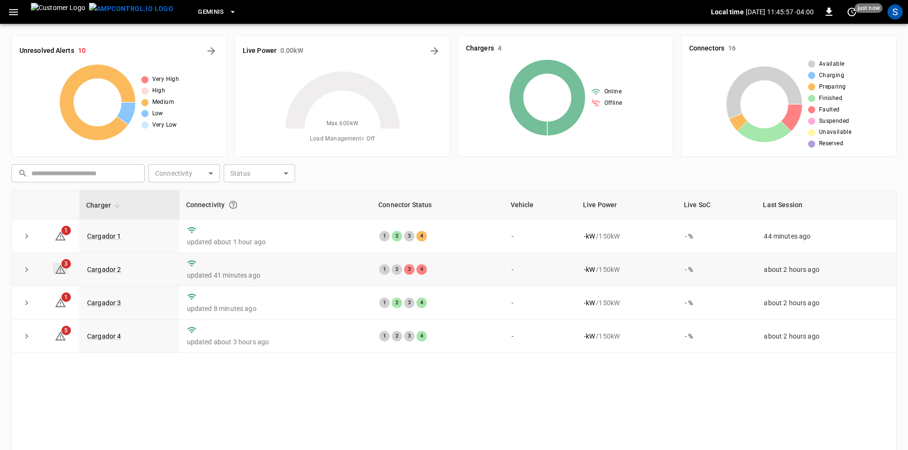
scroll to position [92, 0]
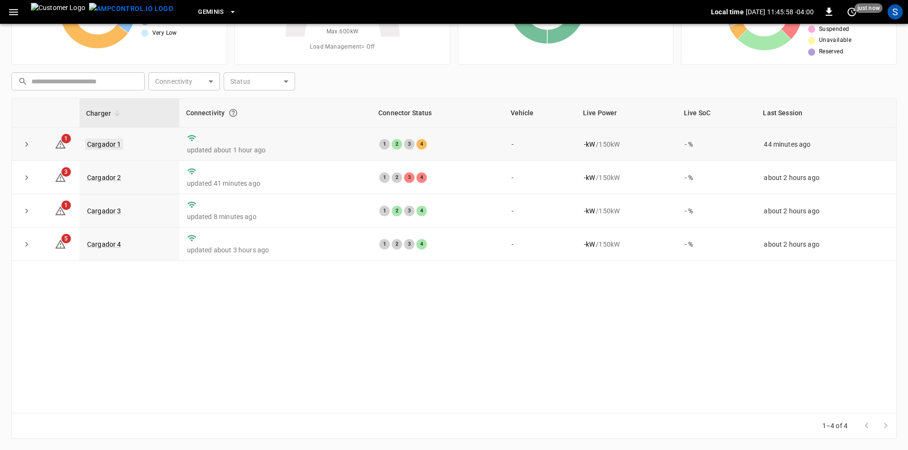
click at [105, 140] on link "Cargador 1" at bounding box center [104, 144] width 38 height 11
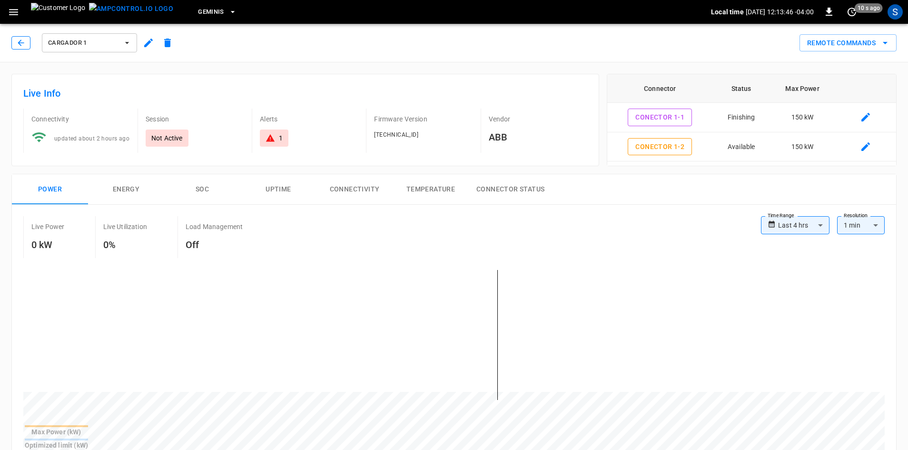
click at [17, 43] on icon "button" at bounding box center [21, 43] width 10 height 10
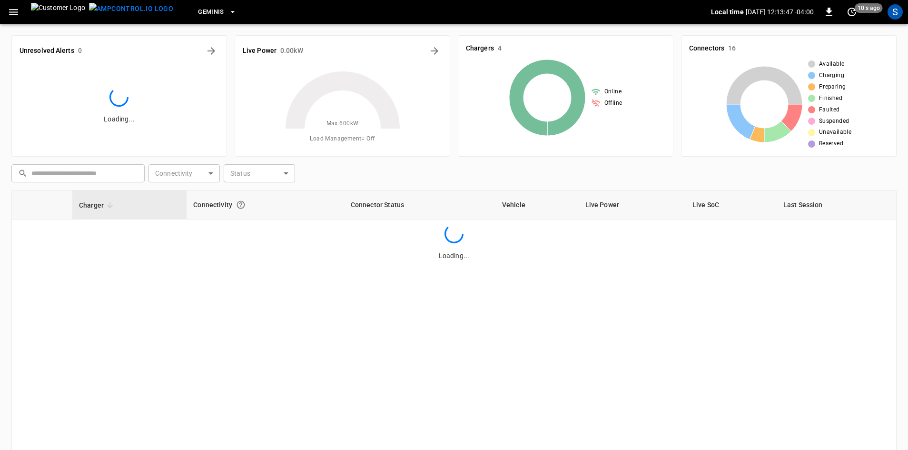
scroll to position [92, 0]
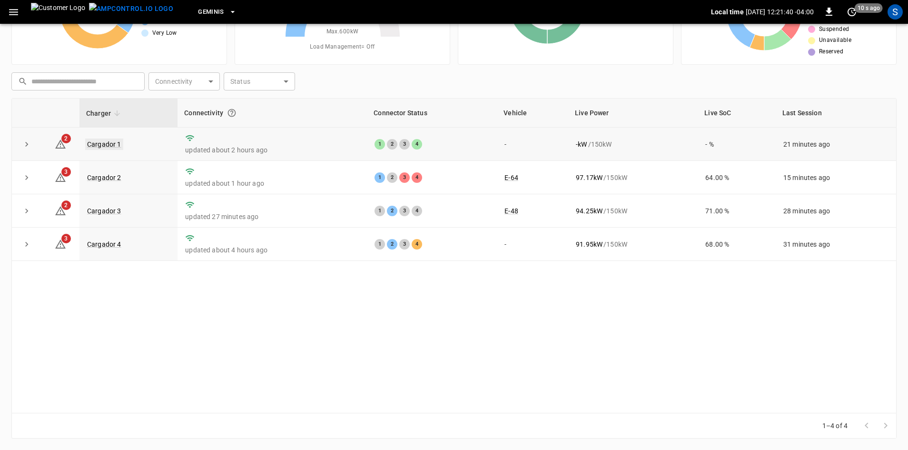
click at [92, 145] on link "Cargador 1" at bounding box center [104, 144] width 38 height 11
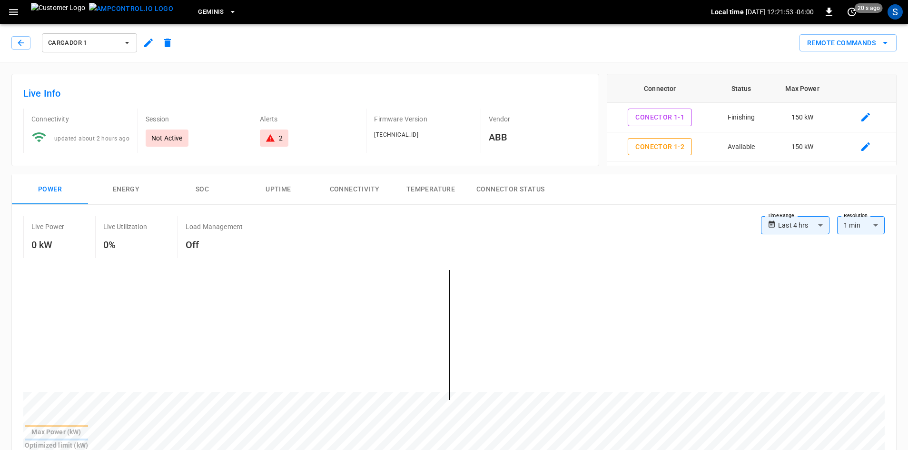
click at [24, 51] on div "Cargador 1" at bounding box center [94, 42] width 166 height 23
click at [22, 46] on icon "button" at bounding box center [21, 43] width 10 height 10
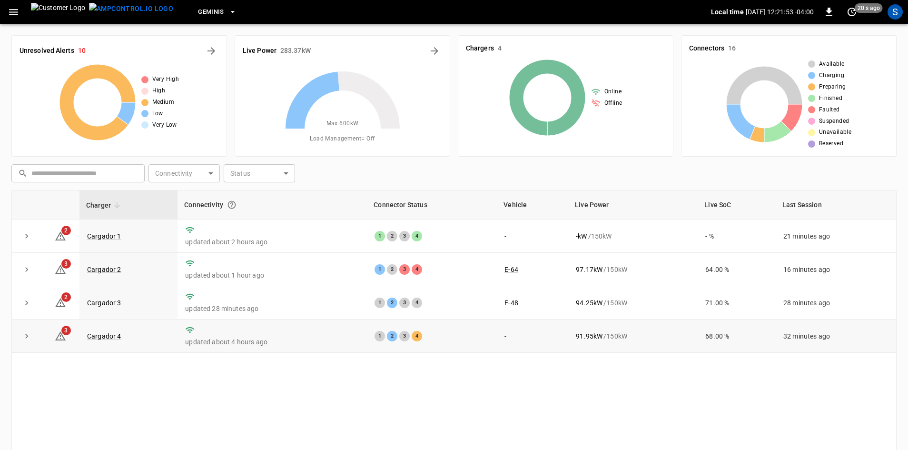
scroll to position [92, 0]
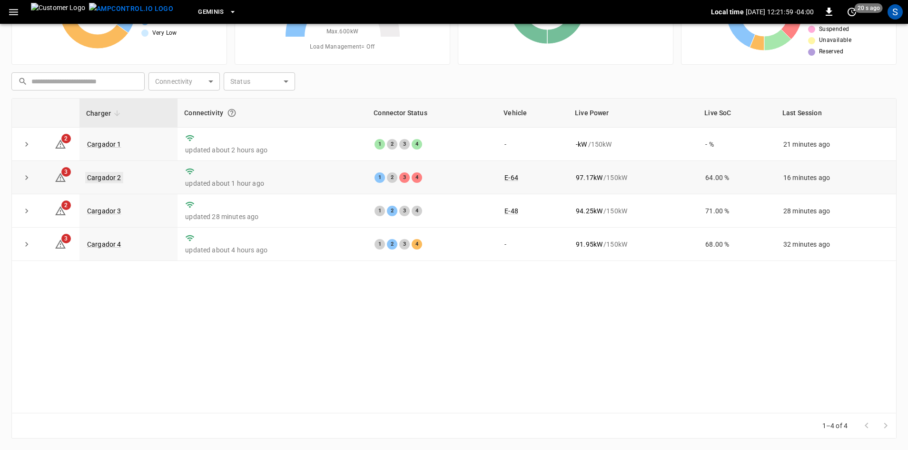
click at [89, 175] on link "Cargador 2" at bounding box center [104, 177] width 38 height 11
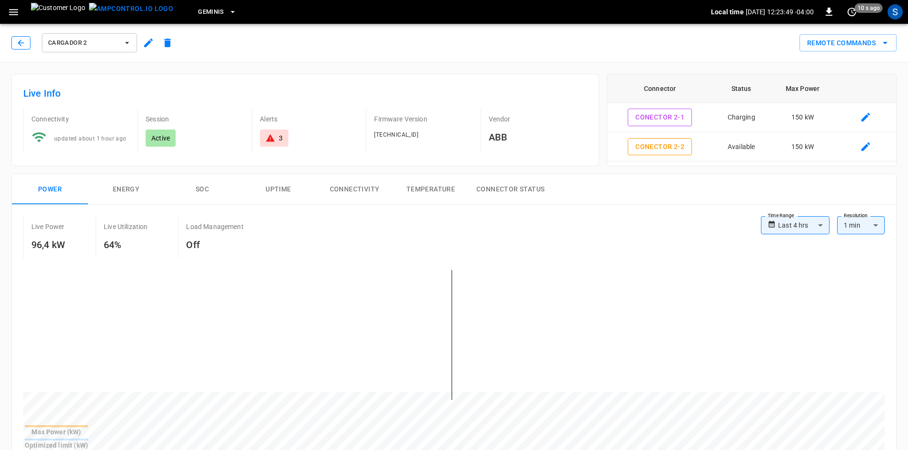
click at [18, 46] on icon "button" at bounding box center [21, 43] width 10 height 10
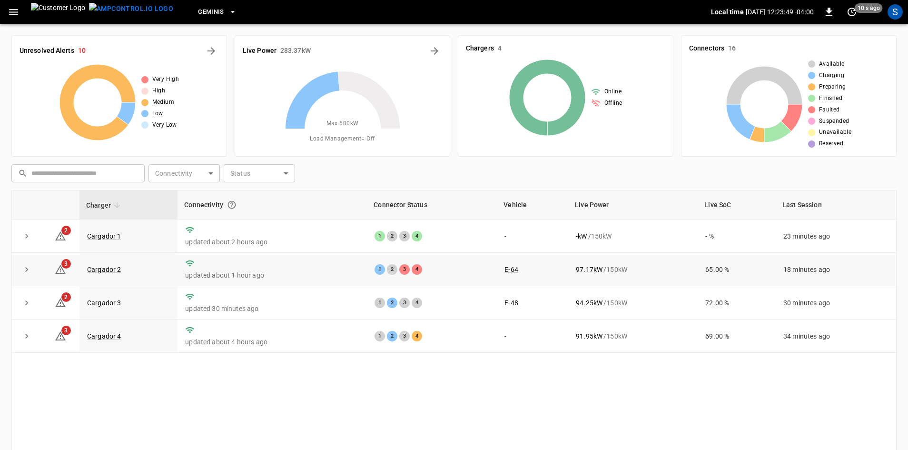
scroll to position [92, 0]
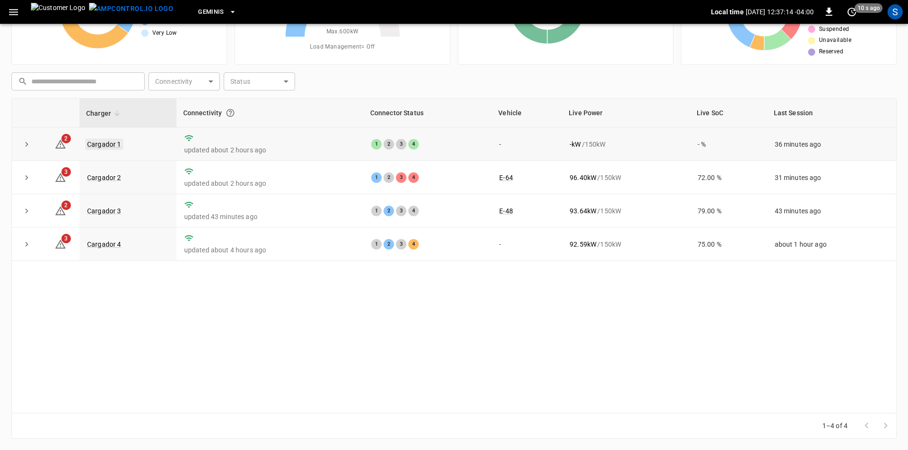
click at [111, 149] on link "Cargador 1" at bounding box center [104, 144] width 38 height 11
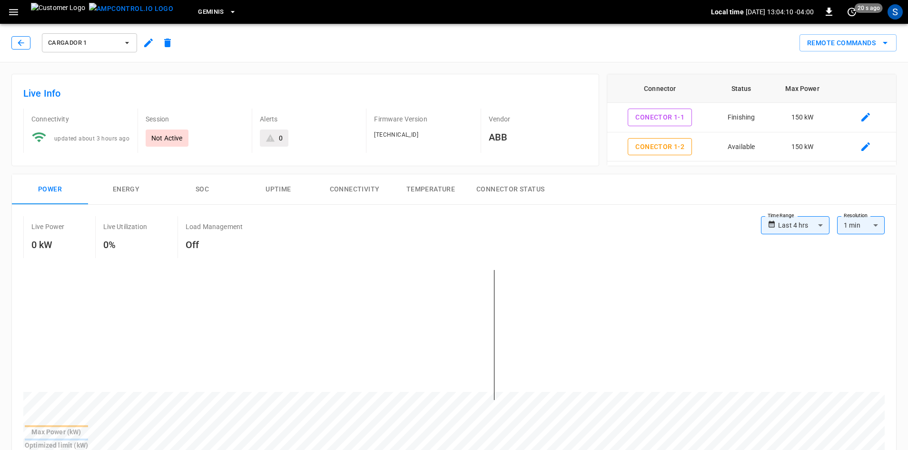
click at [14, 40] on button "button" at bounding box center [20, 42] width 19 height 13
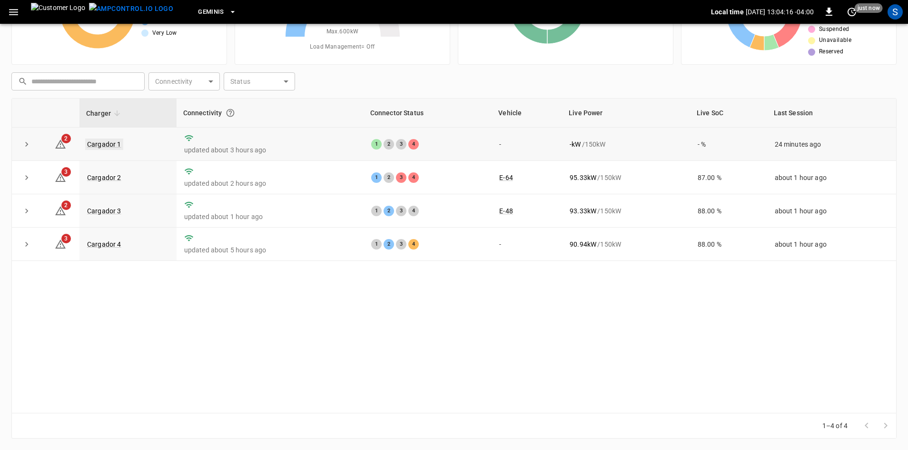
click at [94, 141] on link "Cargador 1" at bounding box center [104, 144] width 38 height 11
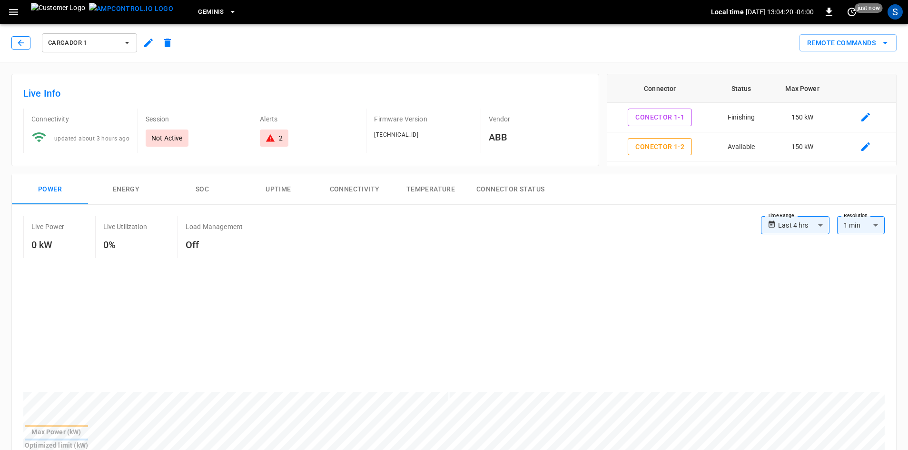
click at [21, 44] on icon "button" at bounding box center [21, 43] width 10 height 10
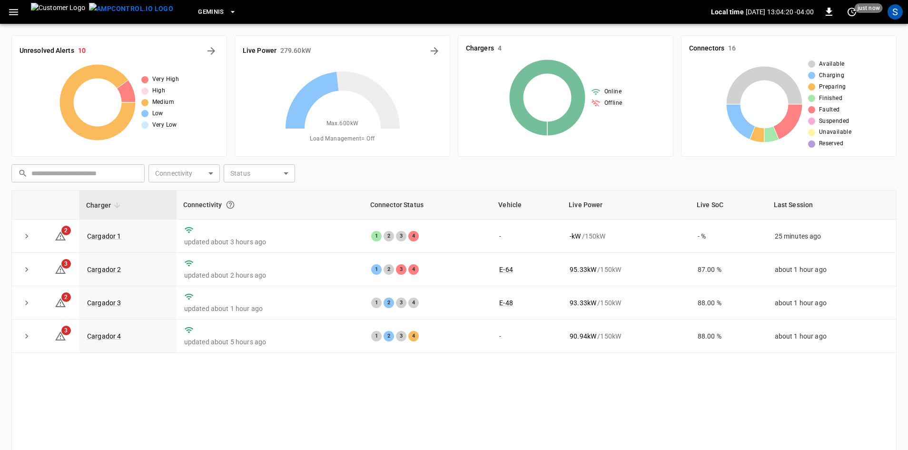
scroll to position [92, 0]
